Goal: Find contact information: Obtain details needed to contact an individual or organization

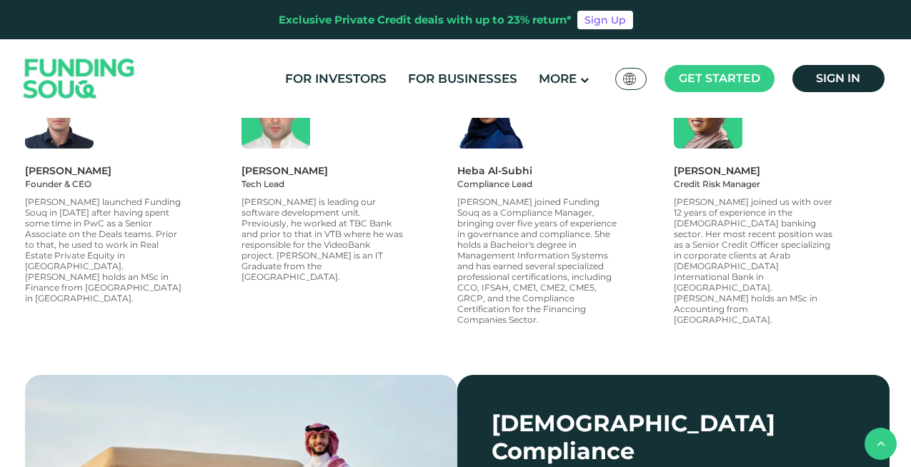
scroll to position [2279, 0]
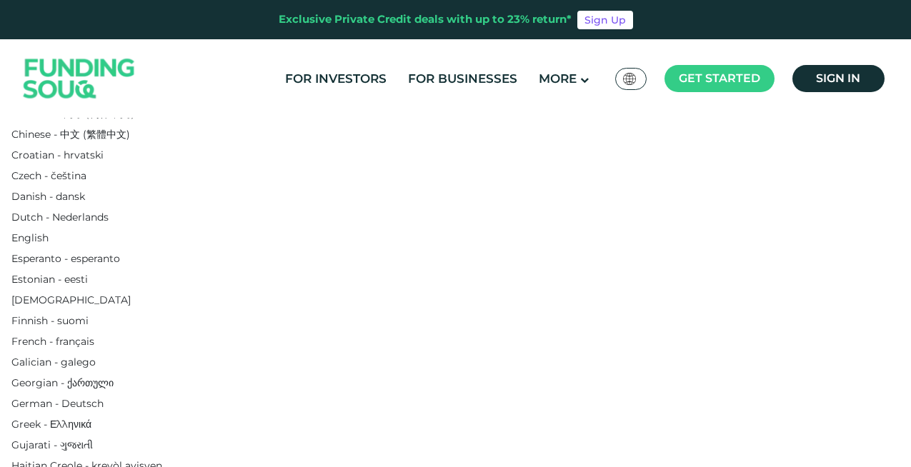
scroll to position [150, 0]
drag, startPoint x: 577, startPoint y: 190, endPoint x: 736, endPoint y: 189, distance: 159.3
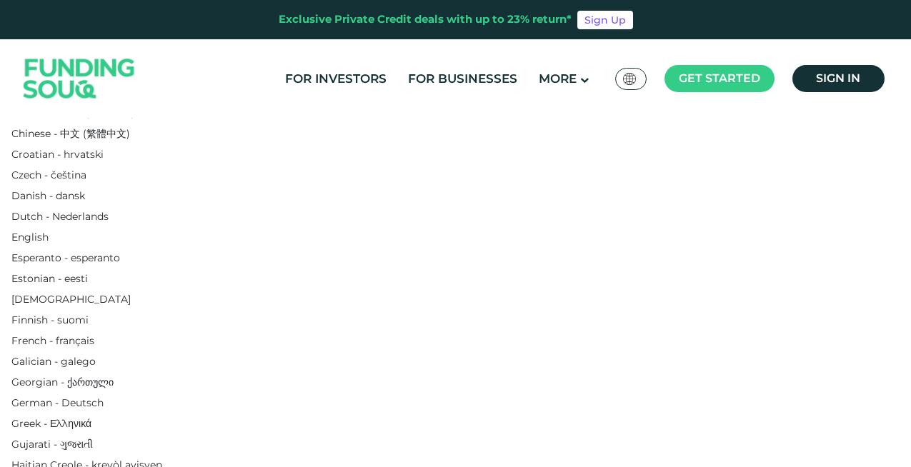
copy link "[PHONE_NUMBER]"
